Goal: Register for event/course

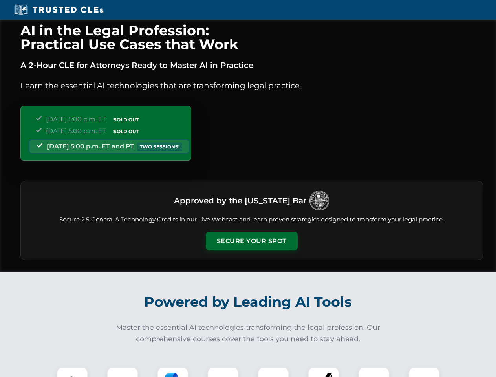
click at [251, 241] on button "Secure Your Spot" at bounding box center [252, 241] width 92 height 18
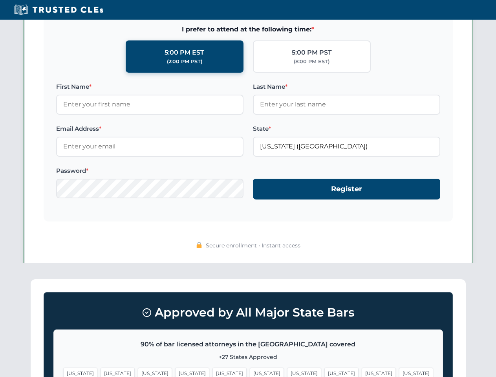
click at [287, 372] on span "[US_STATE]" at bounding box center [304, 372] width 34 height 11
click at [361, 372] on span "[US_STATE]" at bounding box center [378, 372] width 34 height 11
